Goal: Navigation & Orientation: Understand site structure

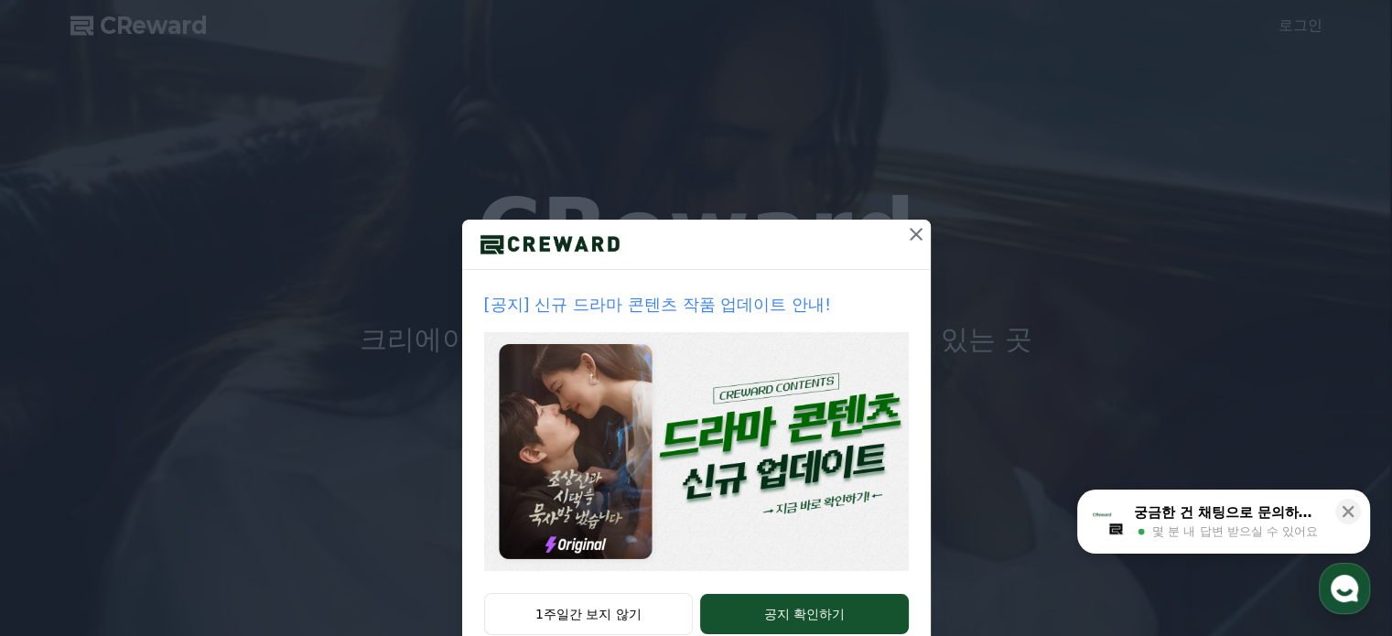
click at [909, 236] on icon at bounding box center [915, 234] width 13 height 13
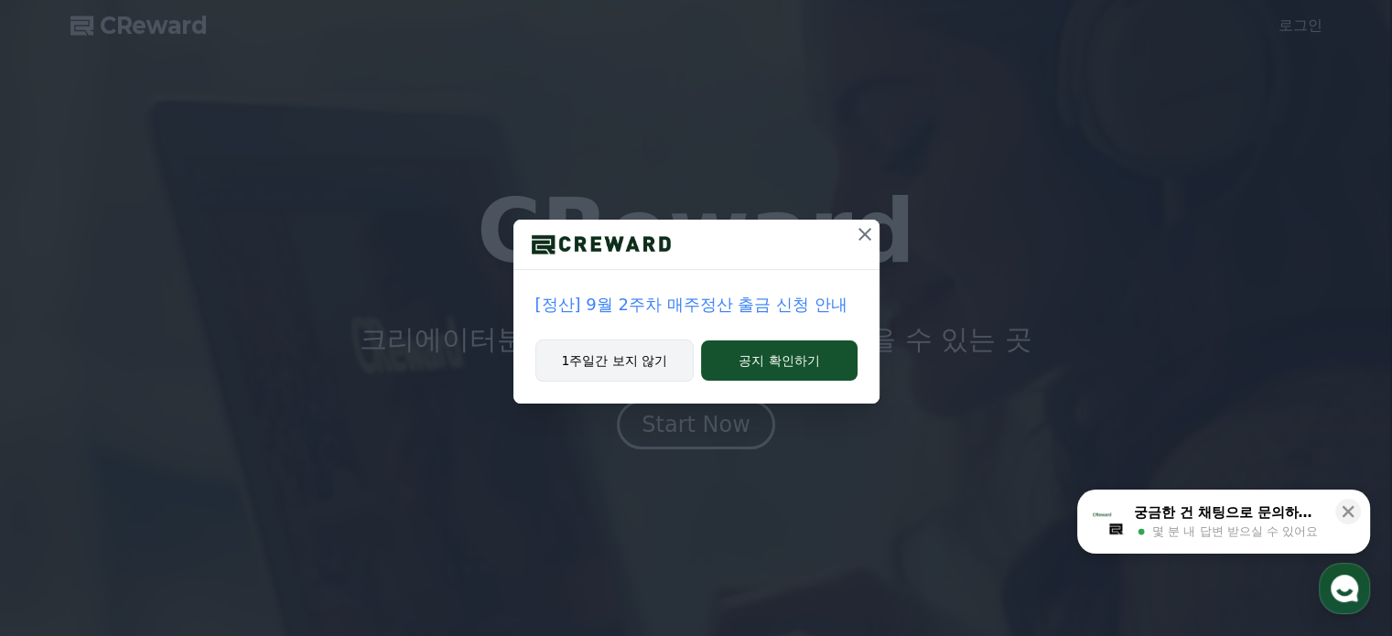
click at [662, 364] on button "1주일간 보지 않기" at bounding box center [614, 360] width 159 height 42
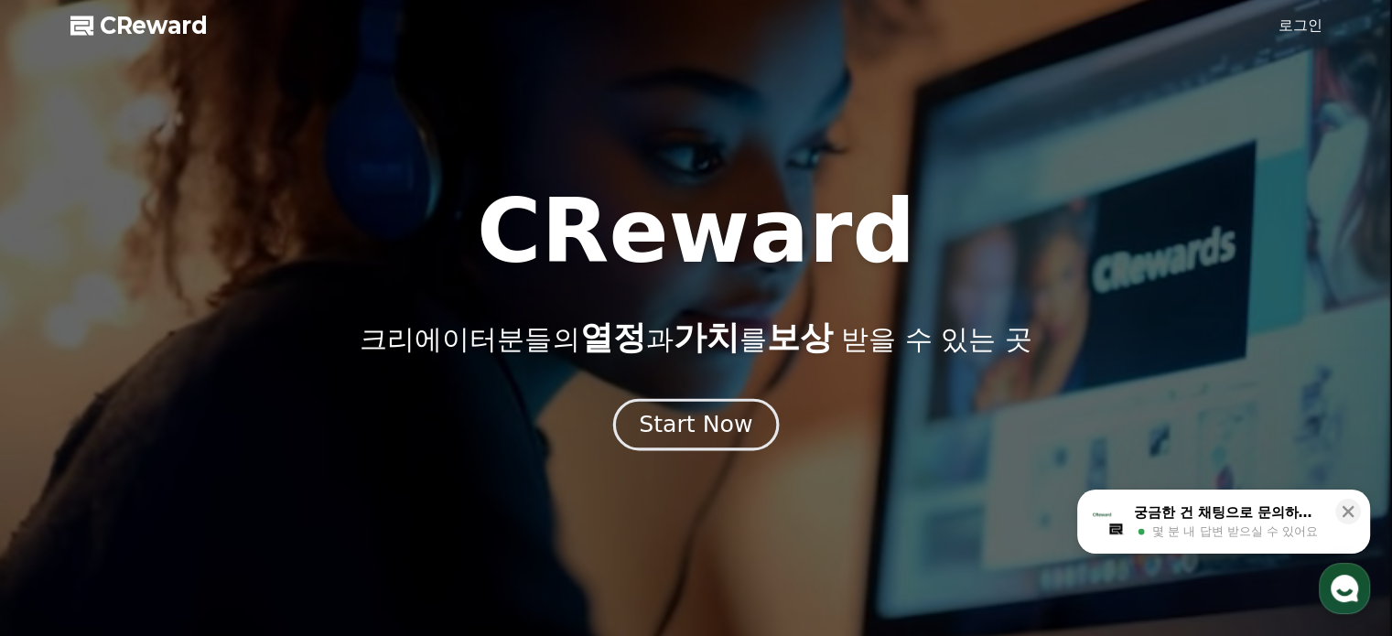
click at [697, 427] on div "Start Now" at bounding box center [695, 424] width 113 height 31
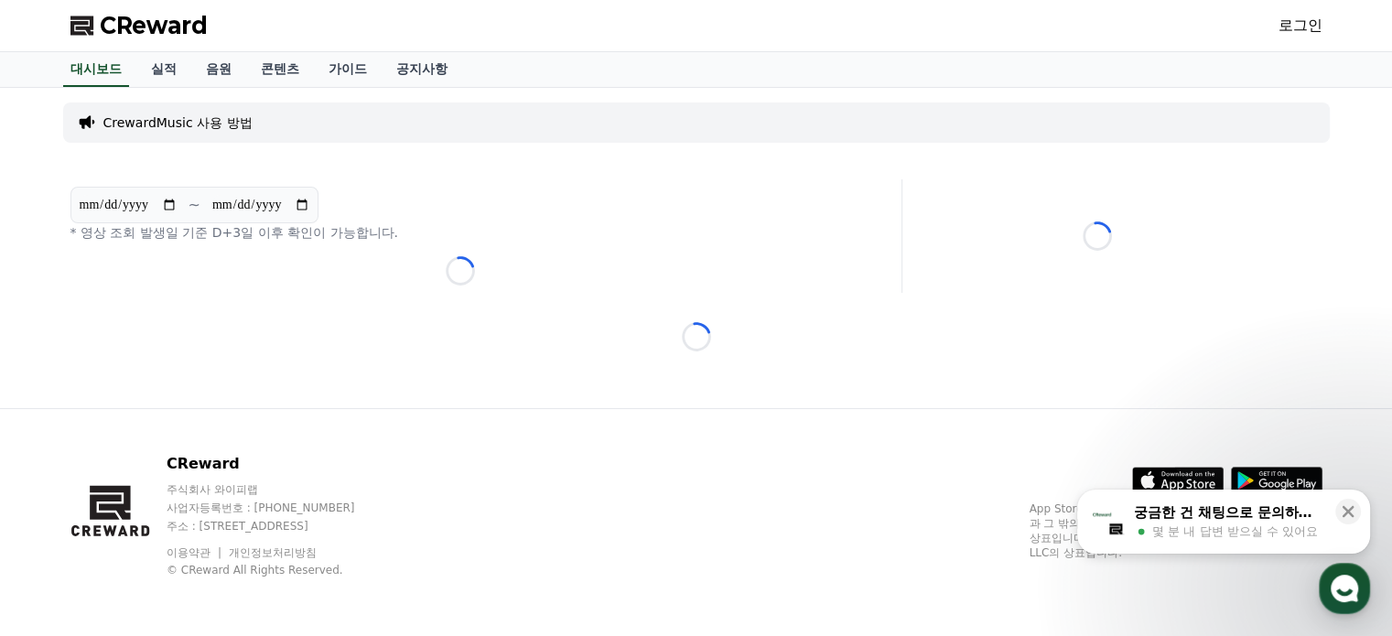
click at [284, 122] on div "CrewardMusic 사용 방법" at bounding box center [696, 122] width 1266 height 40
click at [222, 122] on p "CrewardMusic 사용 방법" at bounding box center [177, 122] width 149 height 18
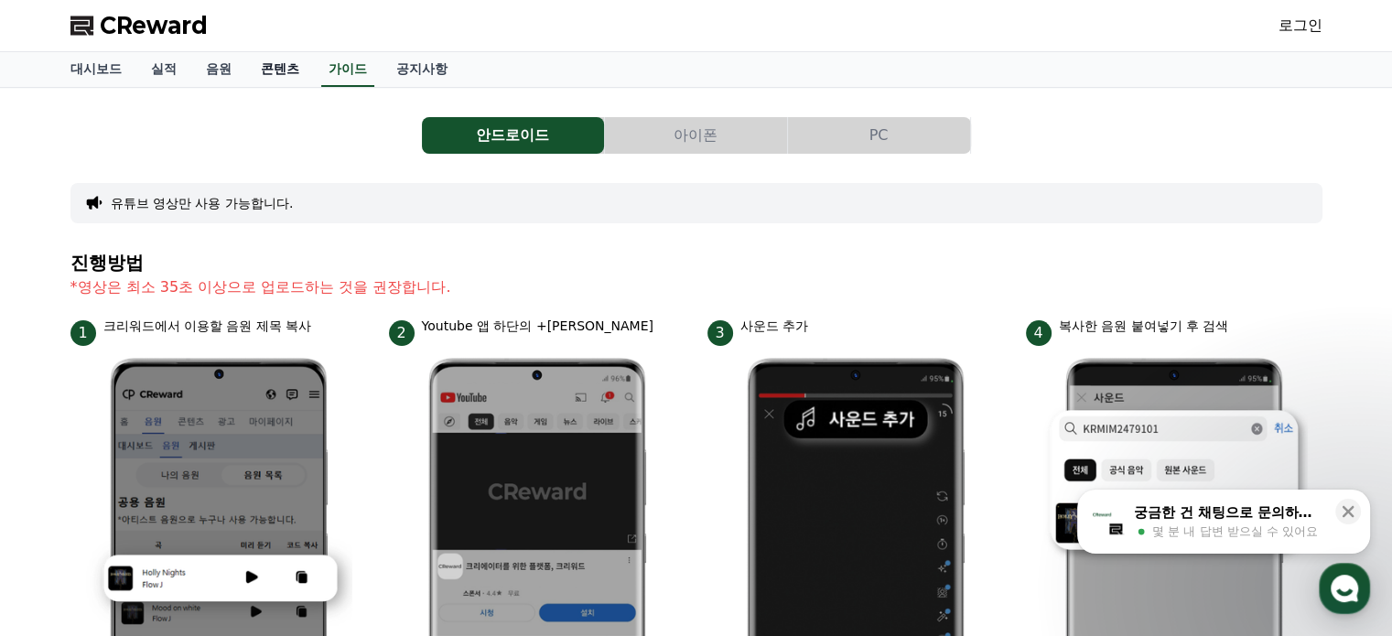
click at [277, 73] on link "콘텐츠" at bounding box center [280, 69] width 68 height 35
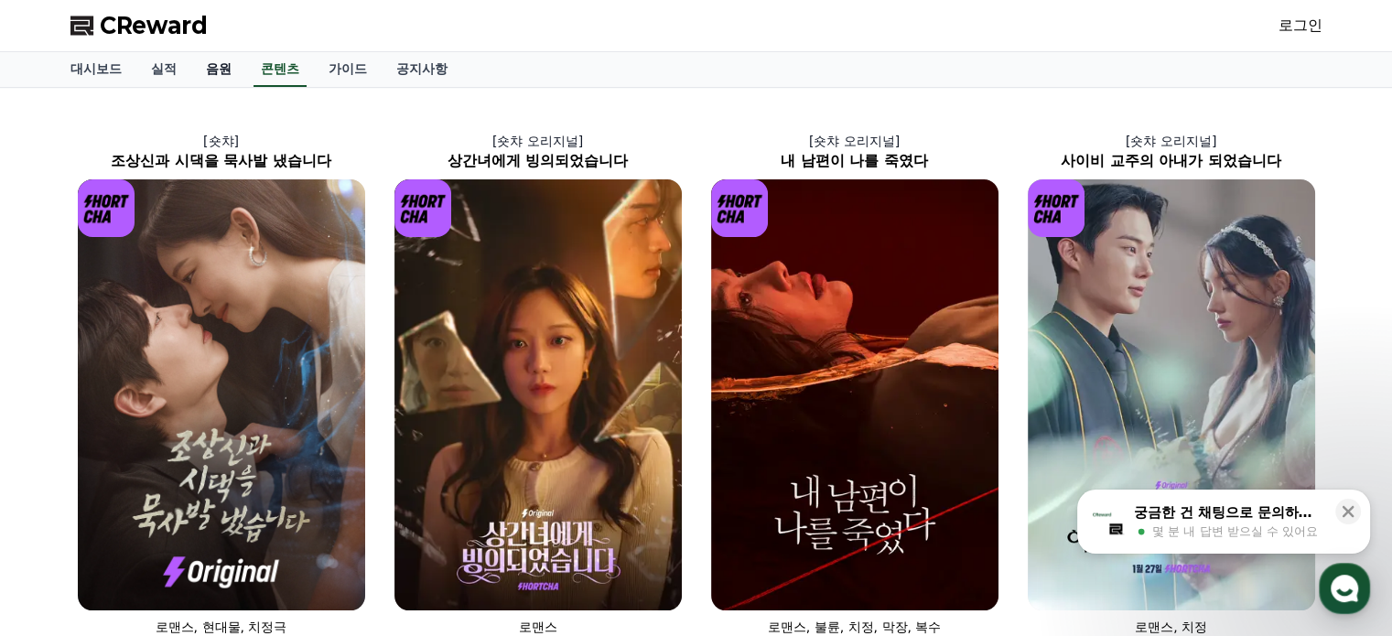
click at [229, 72] on link "음원" at bounding box center [218, 69] width 55 height 35
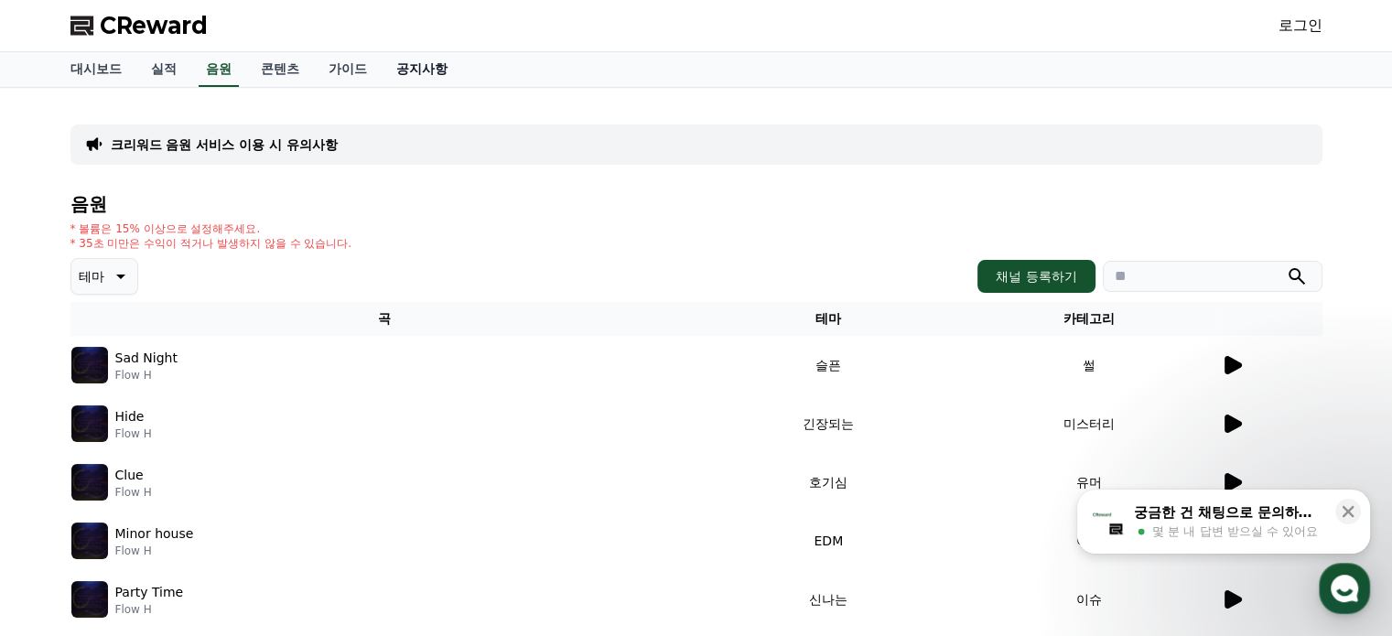
click at [428, 65] on link "공지사항" at bounding box center [422, 69] width 81 height 35
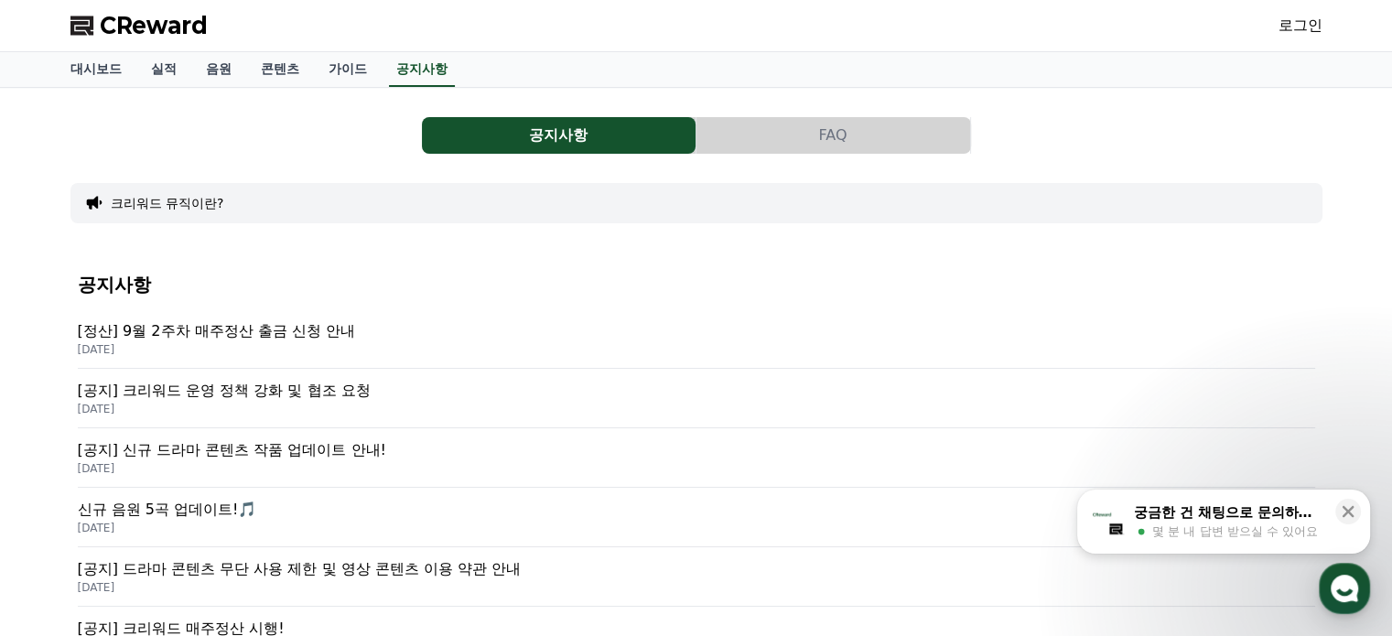
click at [338, 328] on p "[정산] 9월 2주차 매주정산 출금 신청 안내" at bounding box center [696, 331] width 1237 height 22
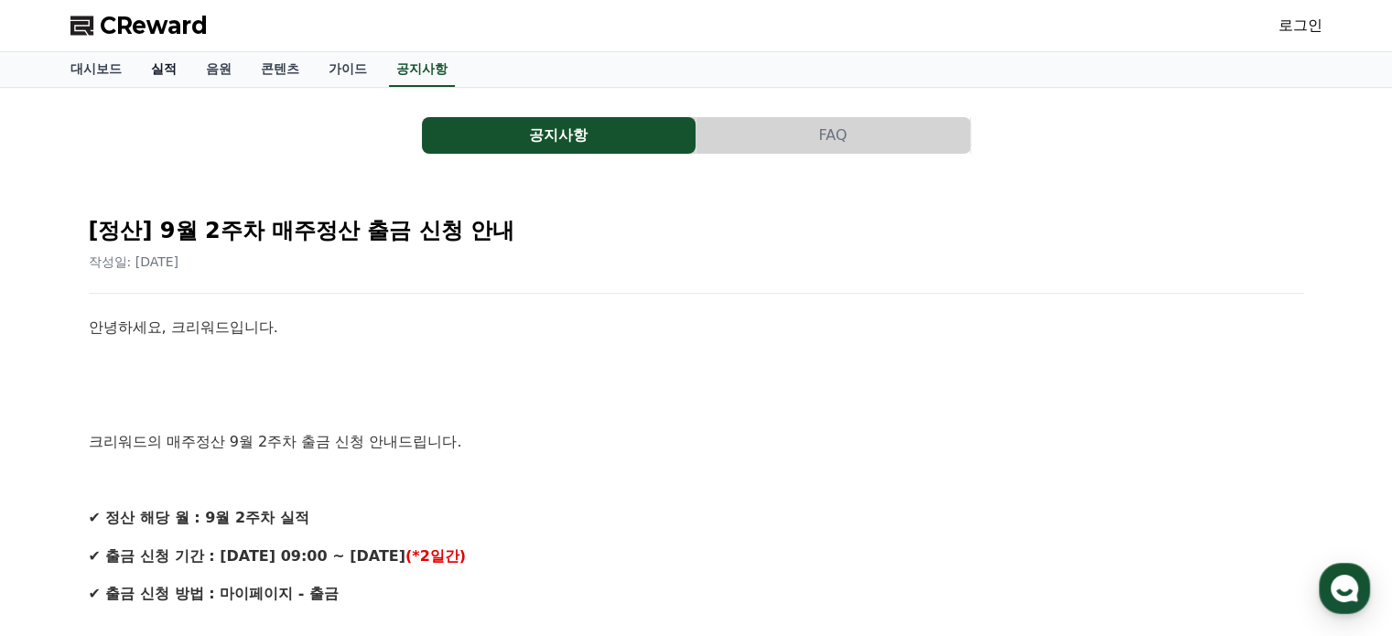
click at [172, 67] on link "실적" at bounding box center [163, 69] width 55 height 35
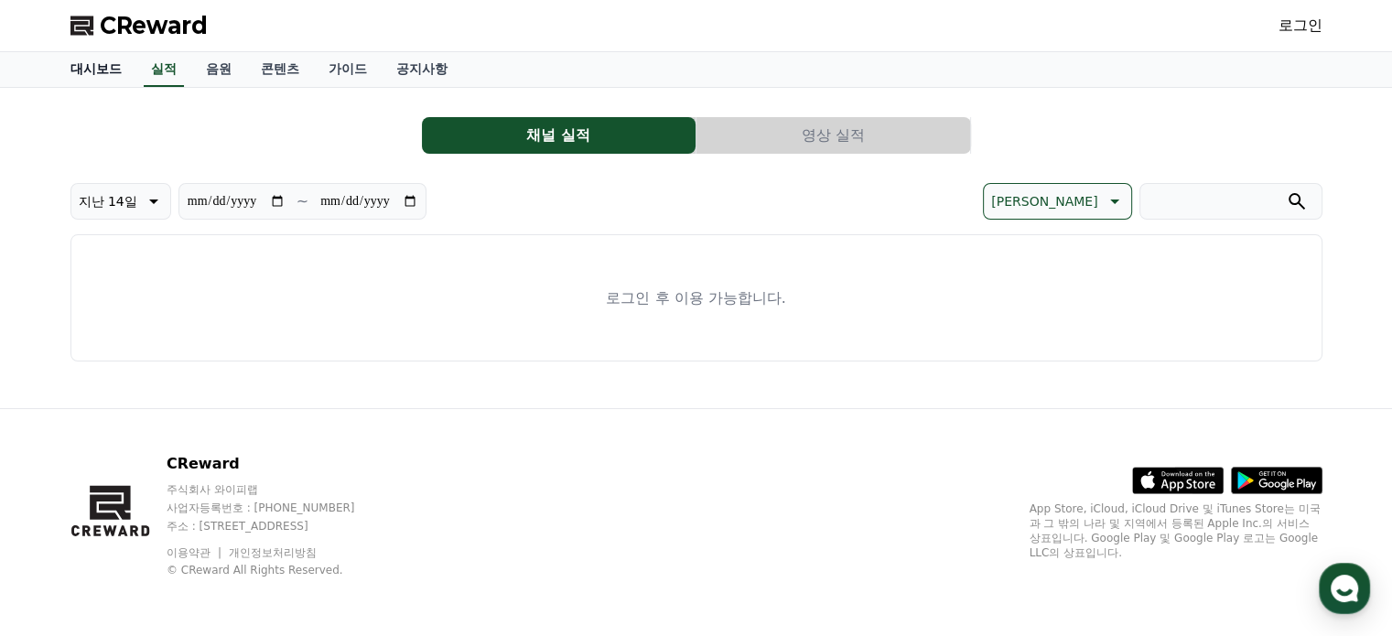
click at [112, 67] on link "대시보드" at bounding box center [96, 69] width 81 height 35
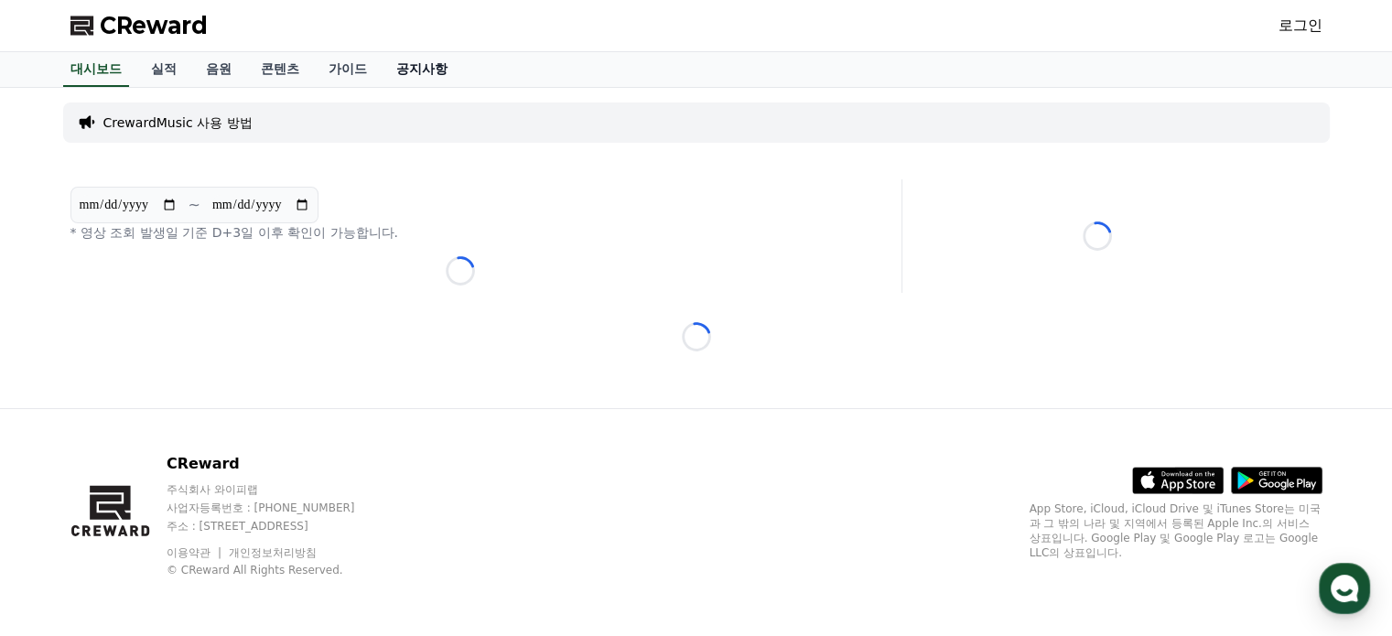
click at [435, 64] on link "공지사항" at bounding box center [422, 69] width 81 height 35
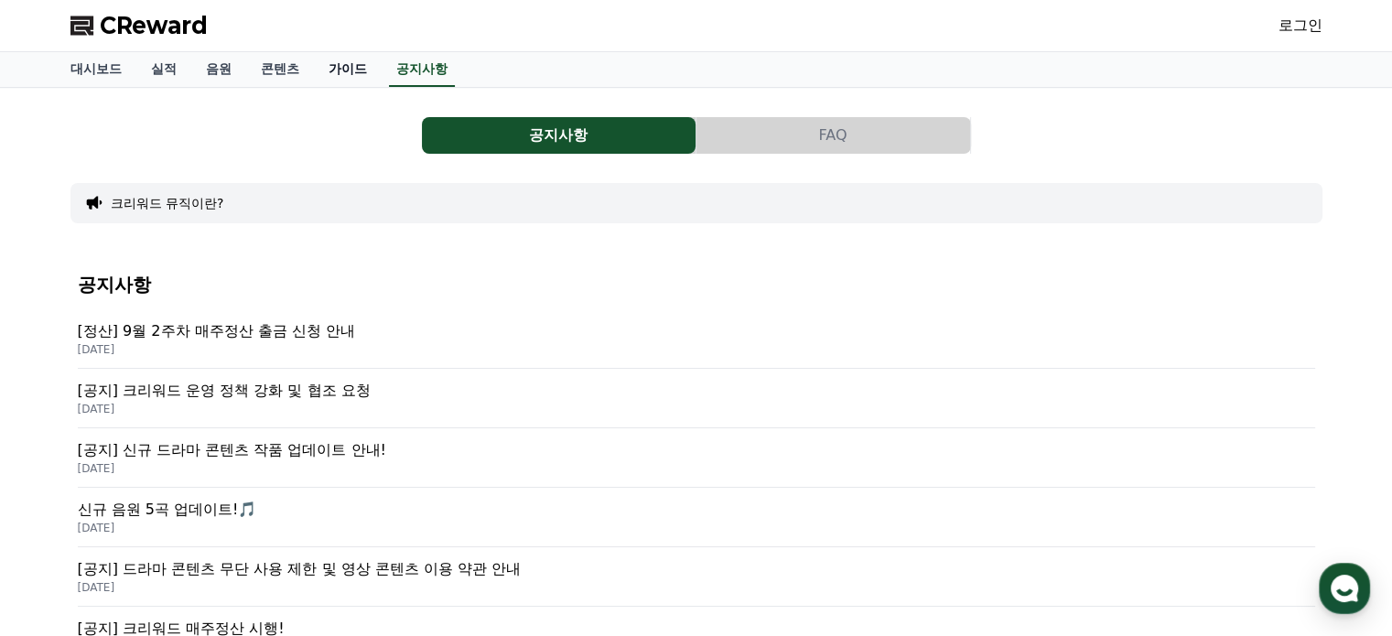
click at [347, 70] on link "가이드" at bounding box center [348, 69] width 68 height 35
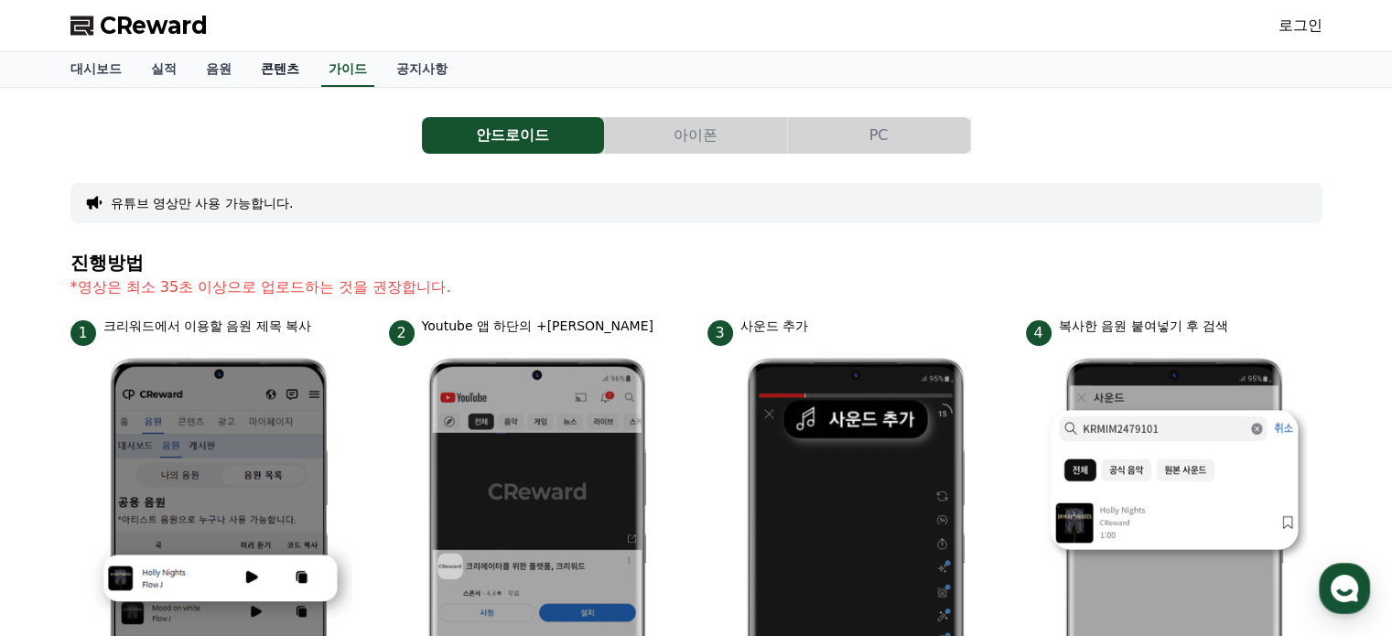
click at [269, 75] on link "콘텐츠" at bounding box center [280, 69] width 68 height 35
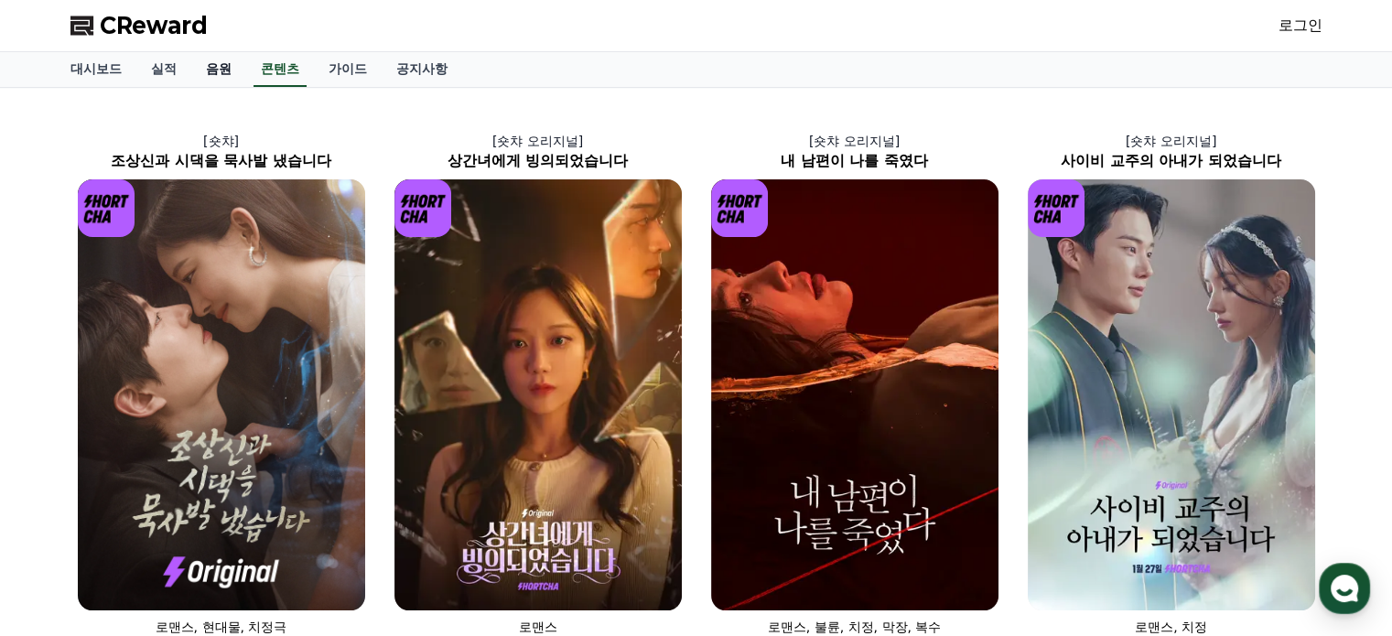
click at [221, 72] on link "음원" at bounding box center [218, 69] width 55 height 35
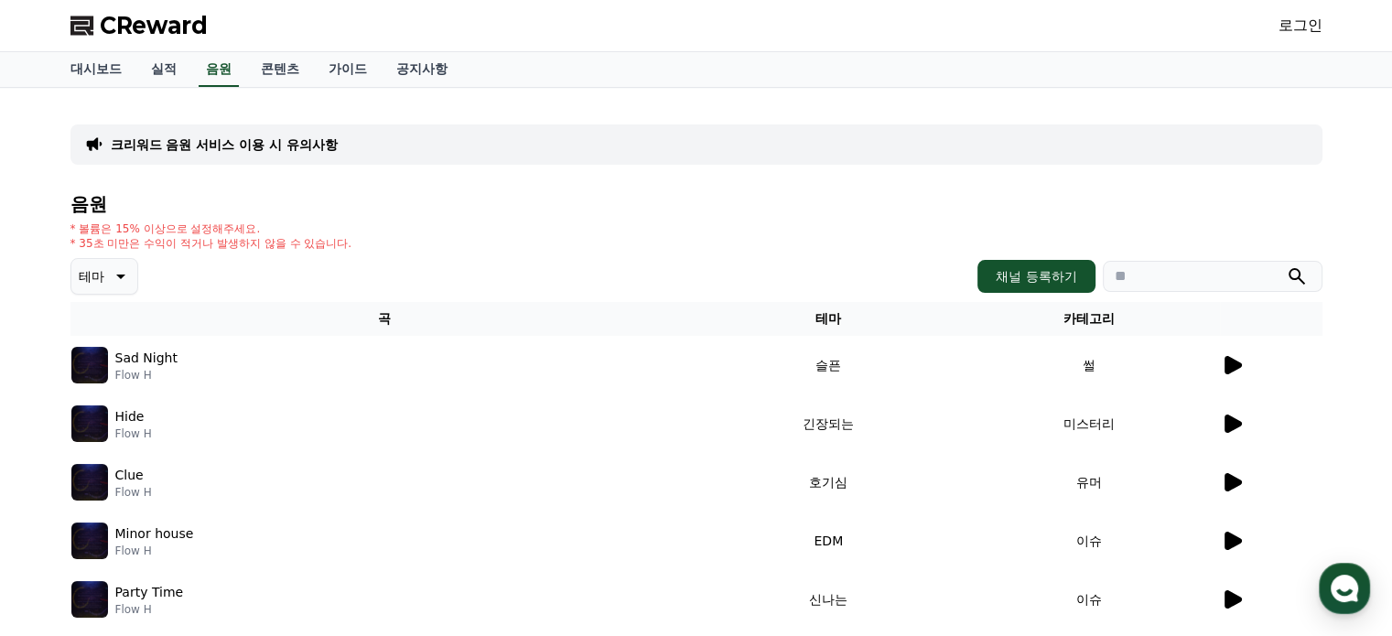
click at [249, 136] on p "크리워드 음원 서비스 이용 시 유의사항" at bounding box center [224, 144] width 227 height 18
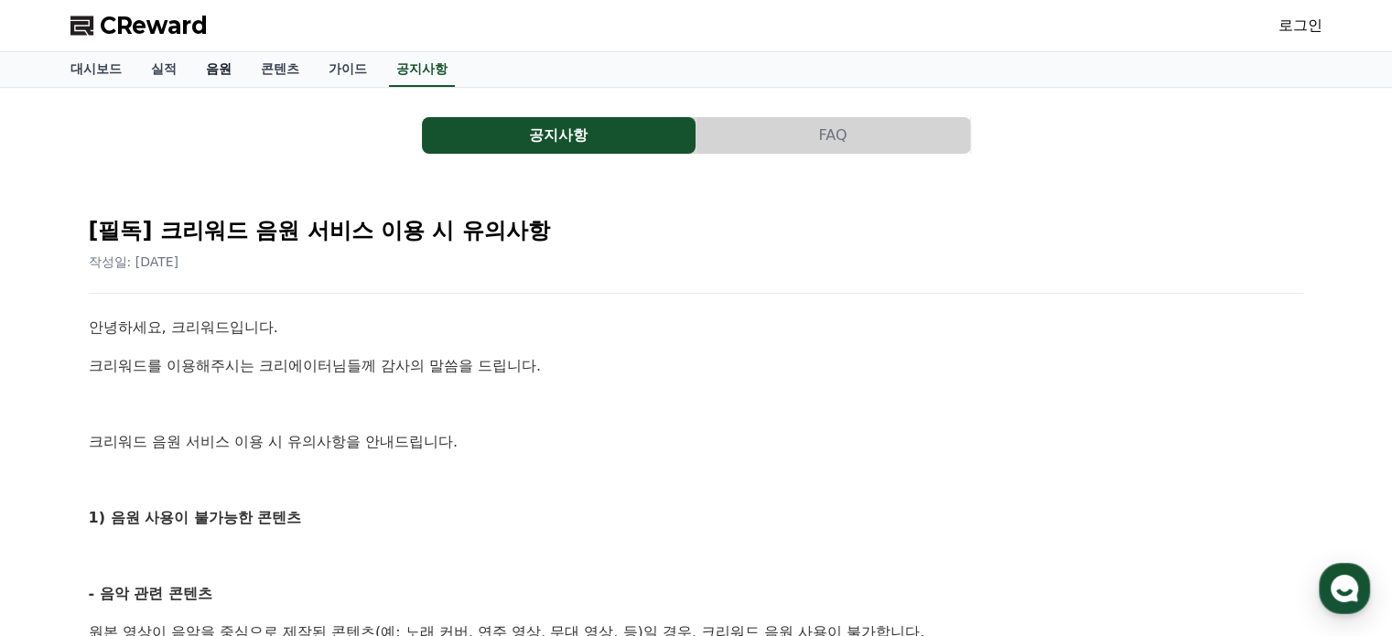
click at [220, 67] on link "음원" at bounding box center [218, 69] width 55 height 35
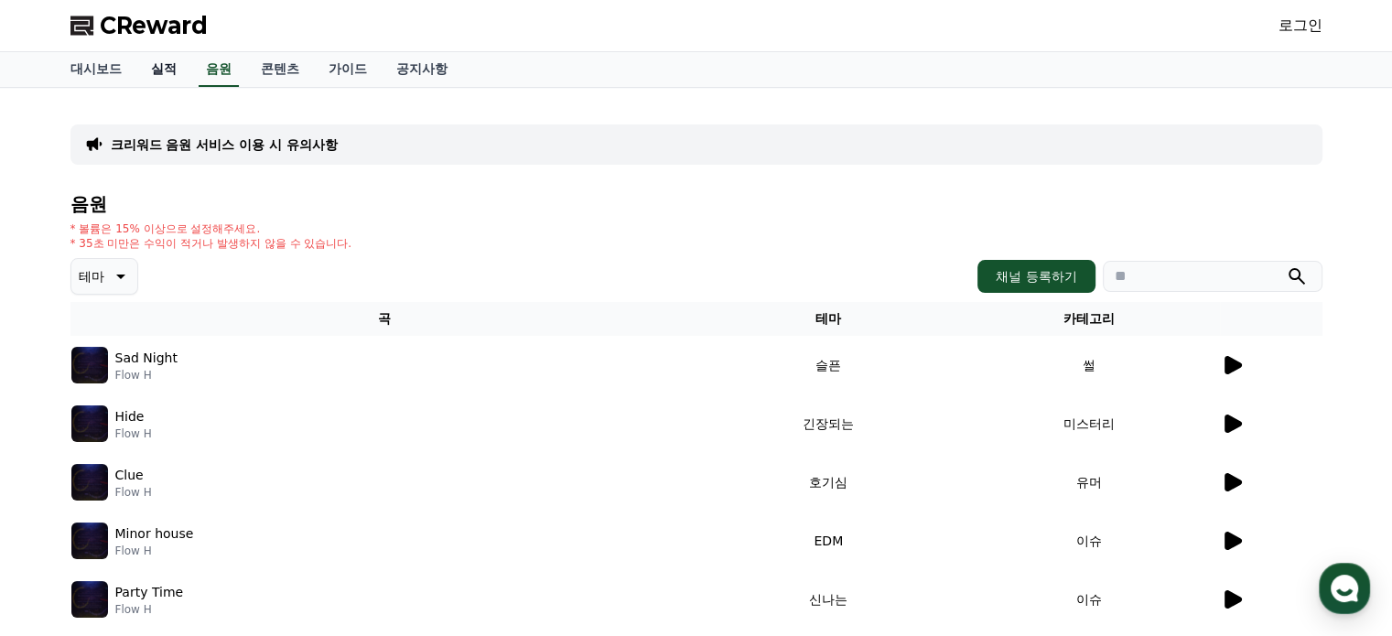
click at [153, 70] on link "실적" at bounding box center [163, 69] width 55 height 35
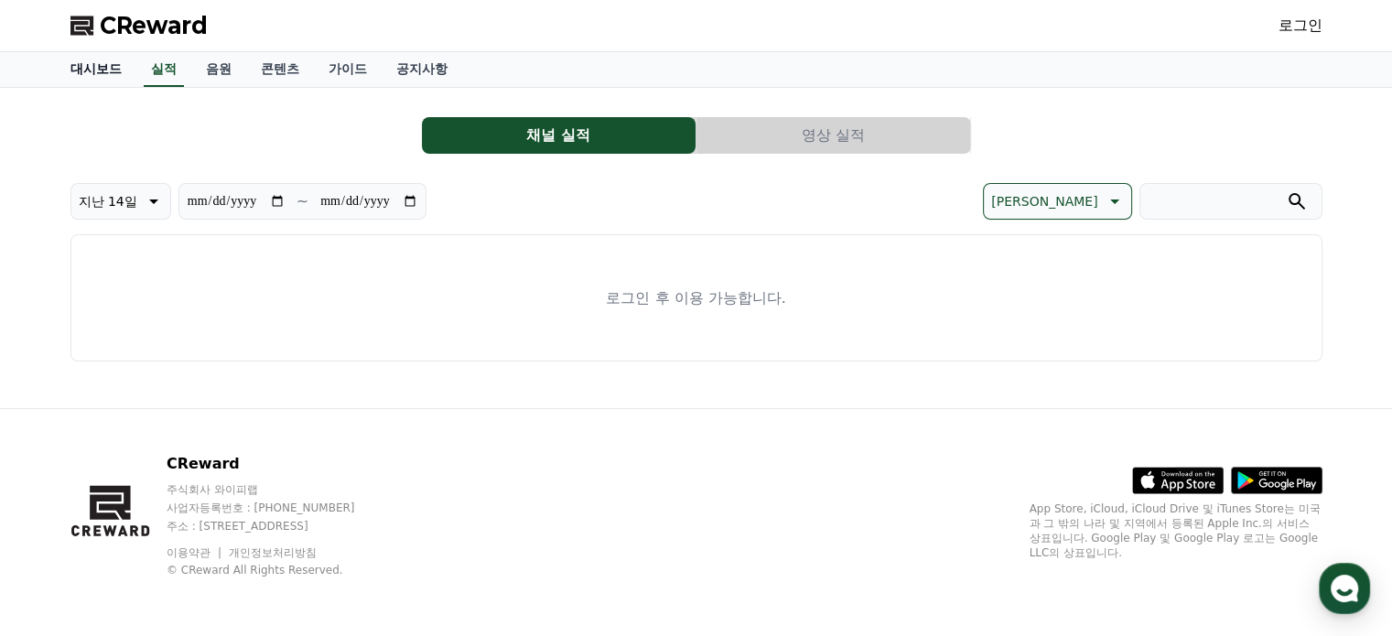
click at [86, 72] on link "대시보드" at bounding box center [96, 69] width 81 height 35
